Goal: Communication & Community: Answer question/provide support

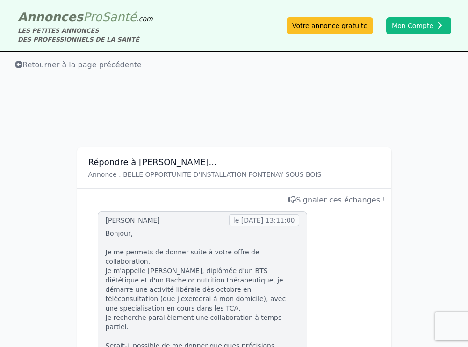
scroll to position [243, 0]
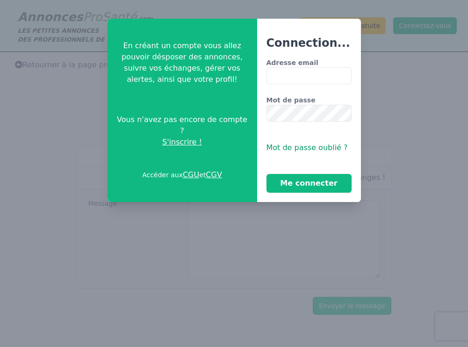
click at [294, 77] on input "Adresse email" at bounding box center [308, 75] width 85 height 17
type input "**********"
click at [266, 174] on button "Me connecter" at bounding box center [308, 183] width 85 height 19
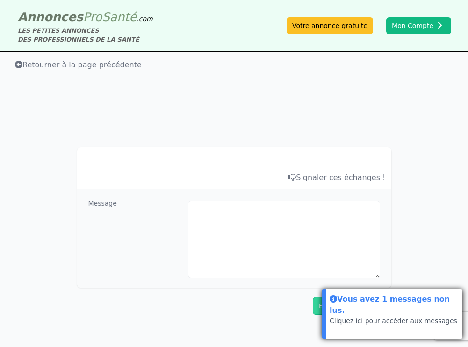
click at [353, 316] on div "Vous avez 1 messages non lus." at bounding box center [394, 304] width 129 height 23
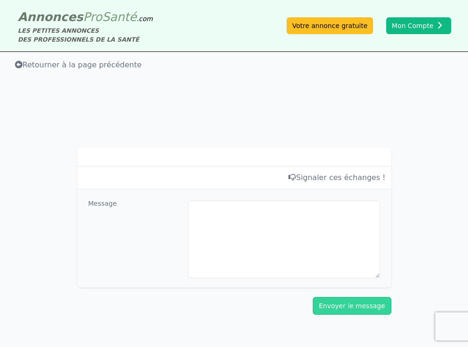
click at [19, 64] on icon at bounding box center [18, 64] width 7 height 7
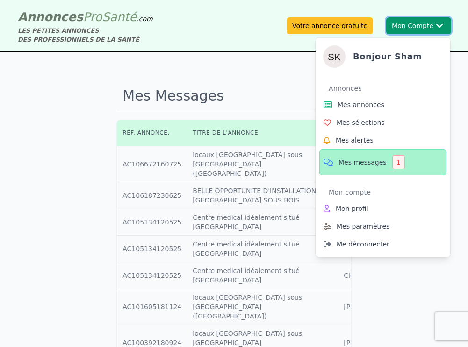
click at [425, 26] on button "Mon Compte Bonjour sham Annonces Mes annonces Mes sélections Mes alertes Mes me…" at bounding box center [418, 25] width 65 height 17
click at [364, 166] on span "Mes messages" at bounding box center [362, 162] width 48 height 9
click at [353, 161] on span "Mes messages" at bounding box center [362, 162] width 48 height 9
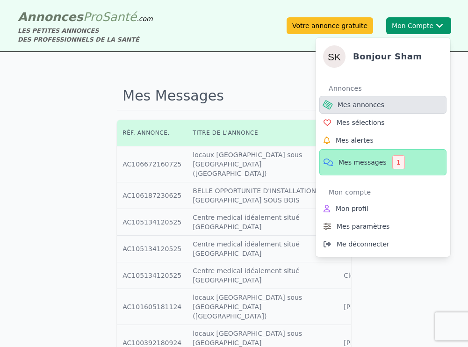
click at [347, 108] on span "Mes annonces" at bounding box center [360, 104] width 47 height 9
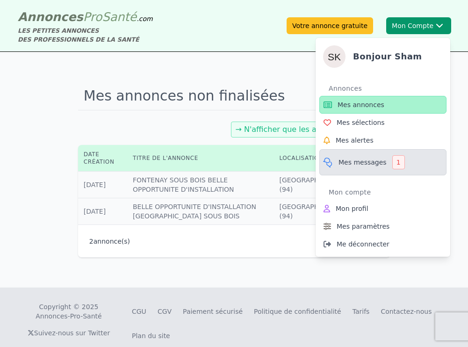
click at [358, 166] on span "Mes messages" at bounding box center [362, 162] width 48 height 9
